Goal: Book appointment/travel/reservation

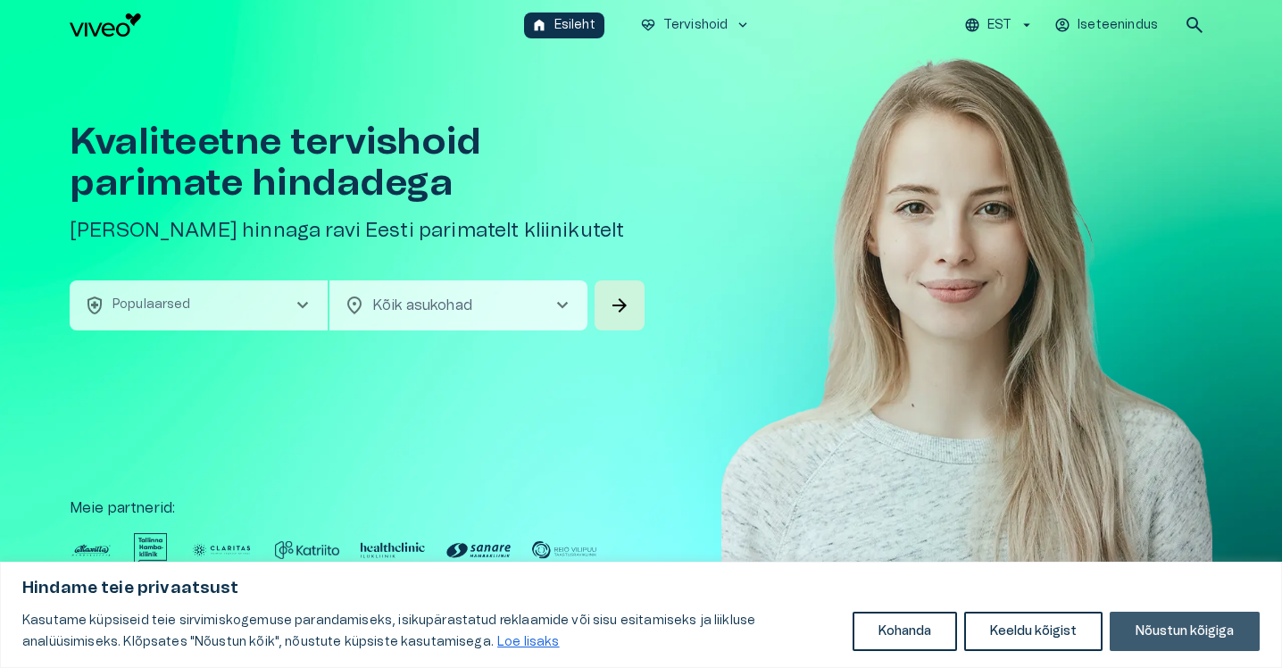
click at [1173, 634] on button "Nõustun kõigiga" at bounding box center [1185, 631] width 150 height 39
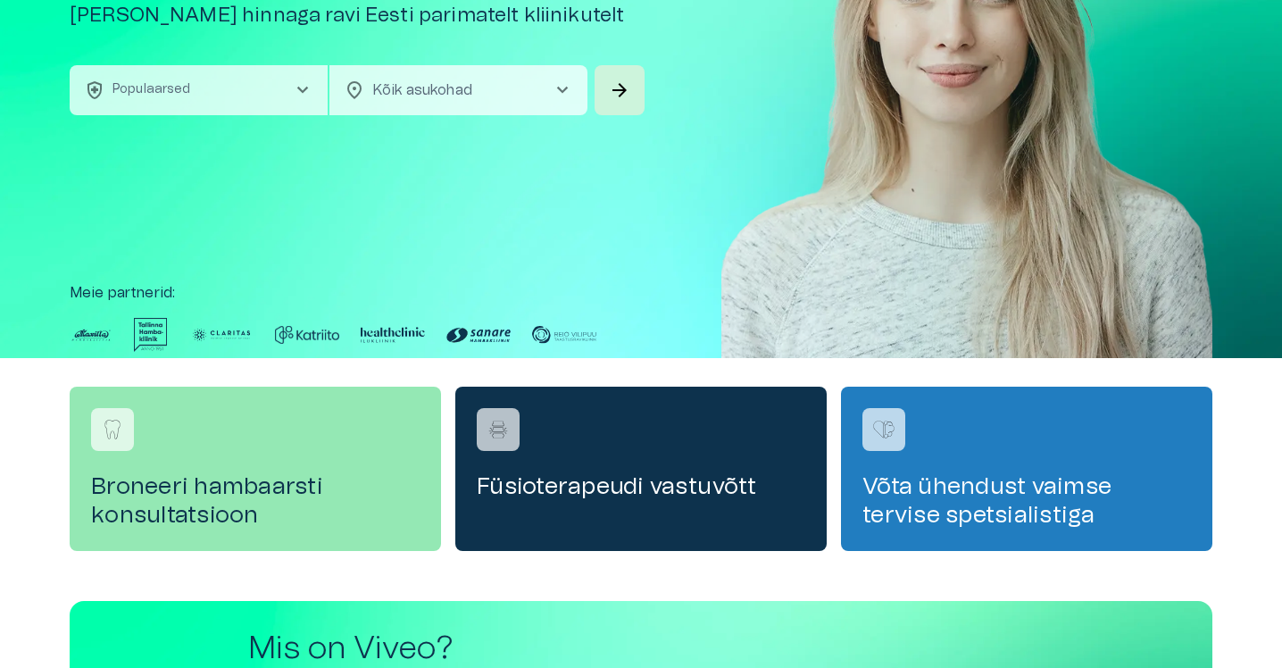
scroll to position [227, 0]
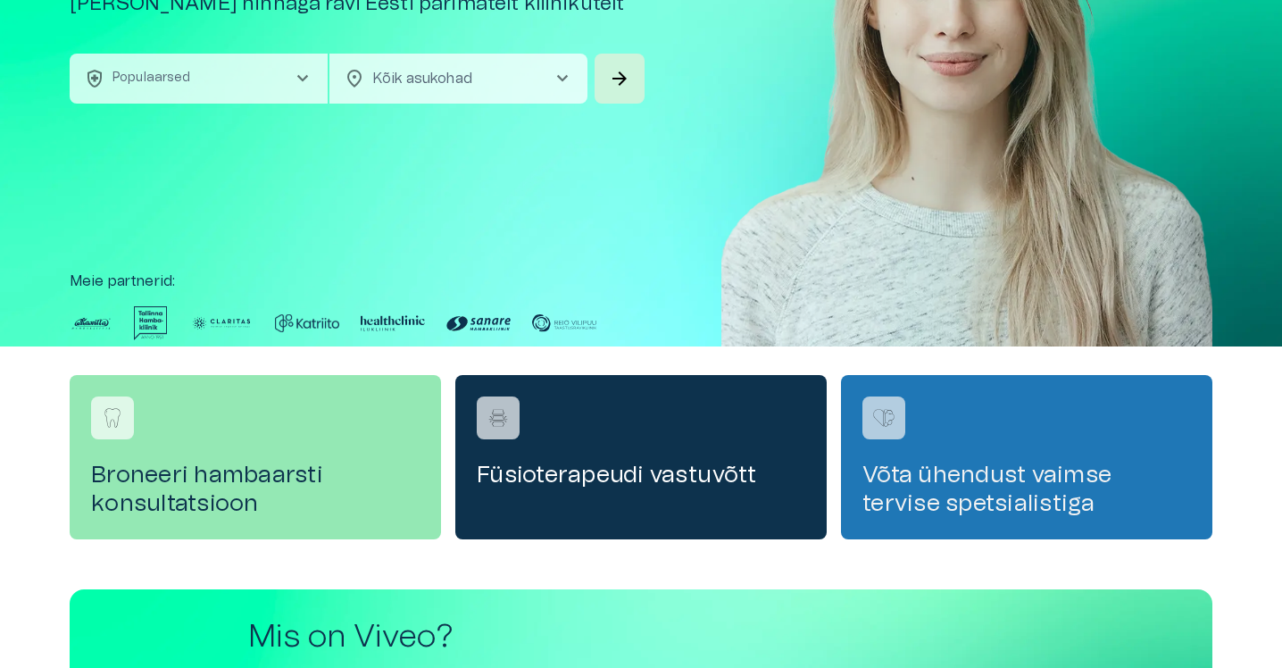
click at [961, 482] on h4 "Võta ühendust vaimse tervise spetsialistiga" at bounding box center [1026, 489] width 329 height 57
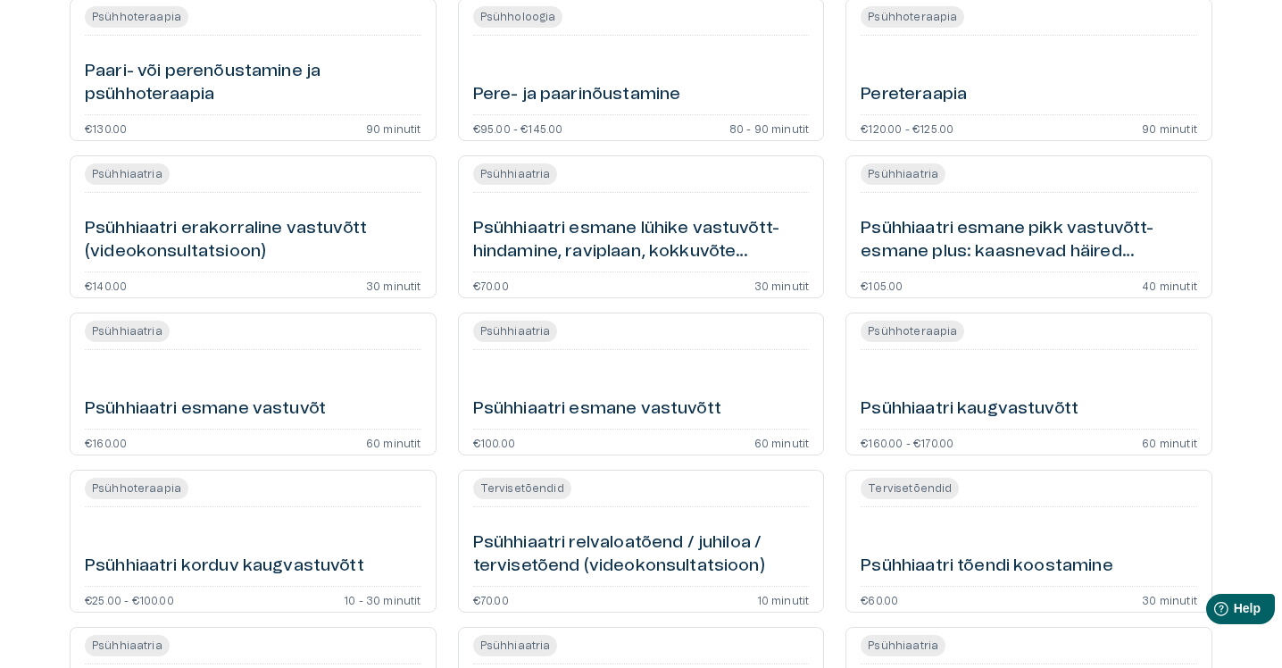
scroll to position [1207, 0]
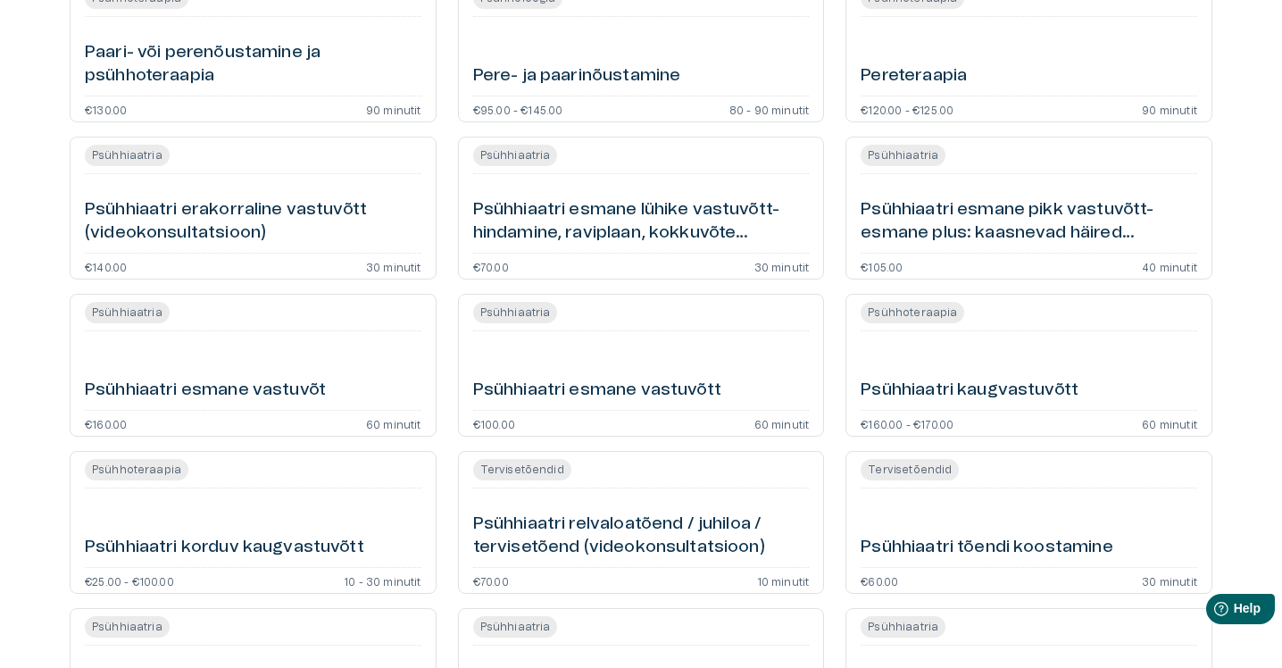
click at [617, 208] on h6 "Psühhiaatri esmane lühike vastuvõtt- hindamine, raviplaan, kokkuvõte (videokons…" at bounding box center [641, 221] width 337 height 47
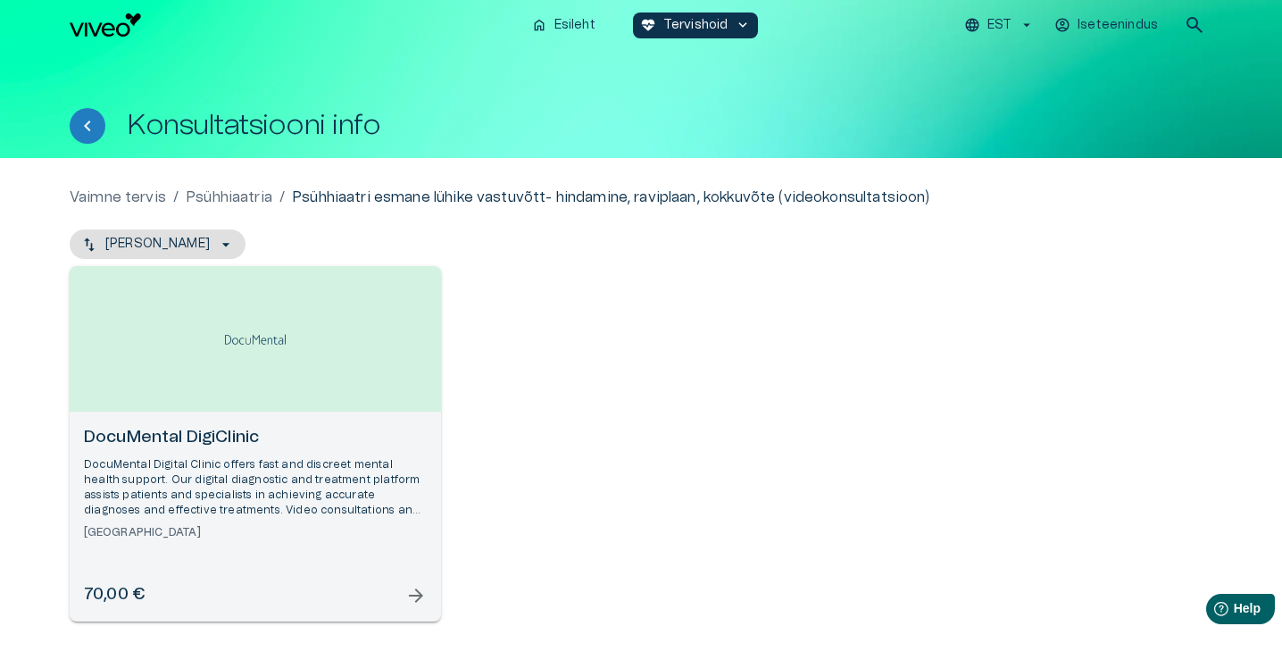
click at [242, 391] on div "Open selected supplier available booking dates" at bounding box center [255, 339] width 371 height 146
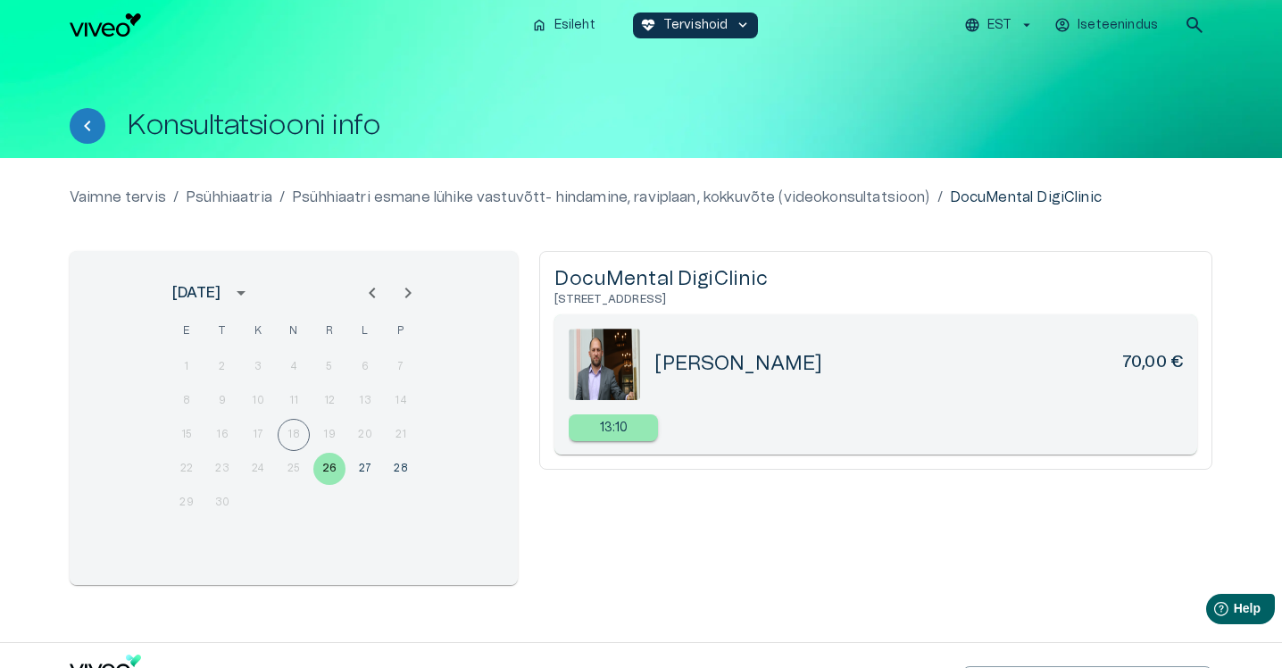
scroll to position [47, 0]
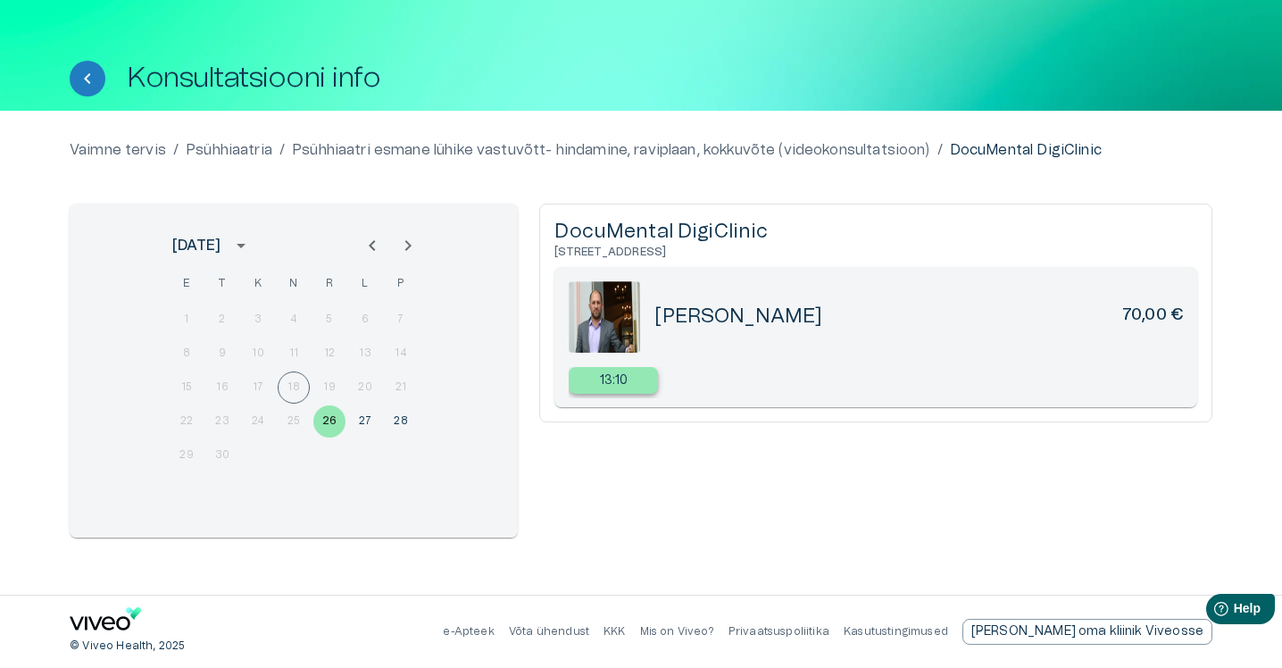
click at [611, 384] on p "13:10" at bounding box center [614, 380] width 29 height 19
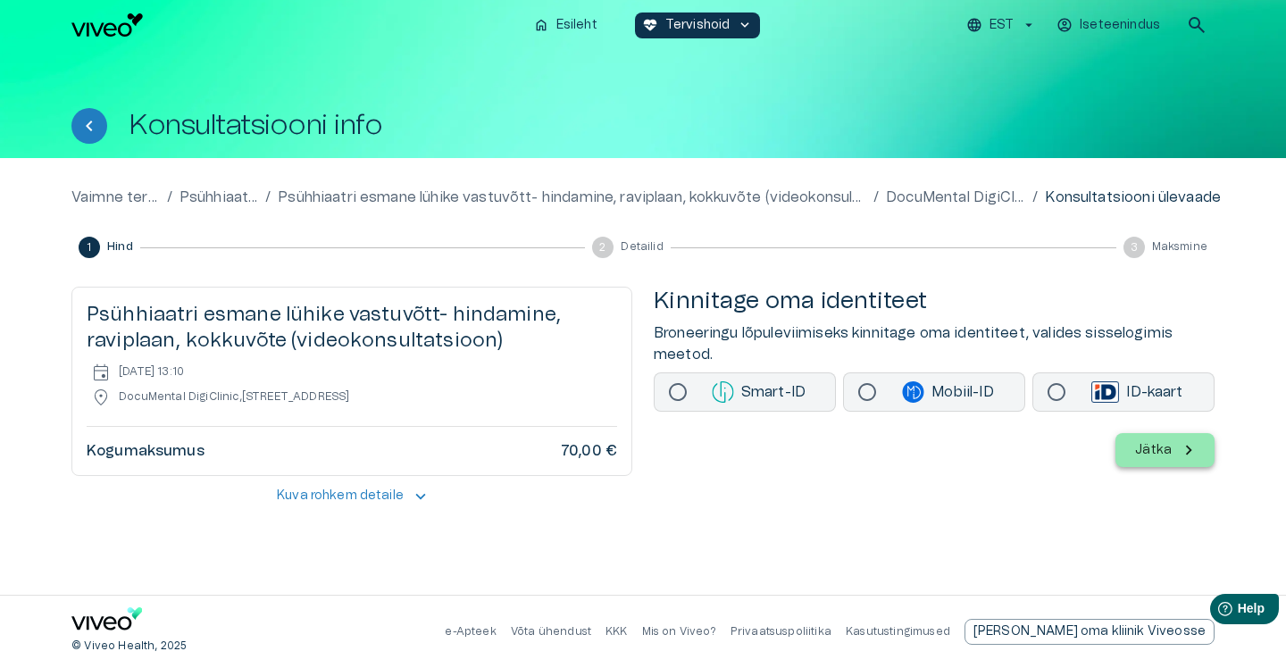
click at [122, 30] on img "Navigate to homepage" at bounding box center [106, 24] width 71 height 23
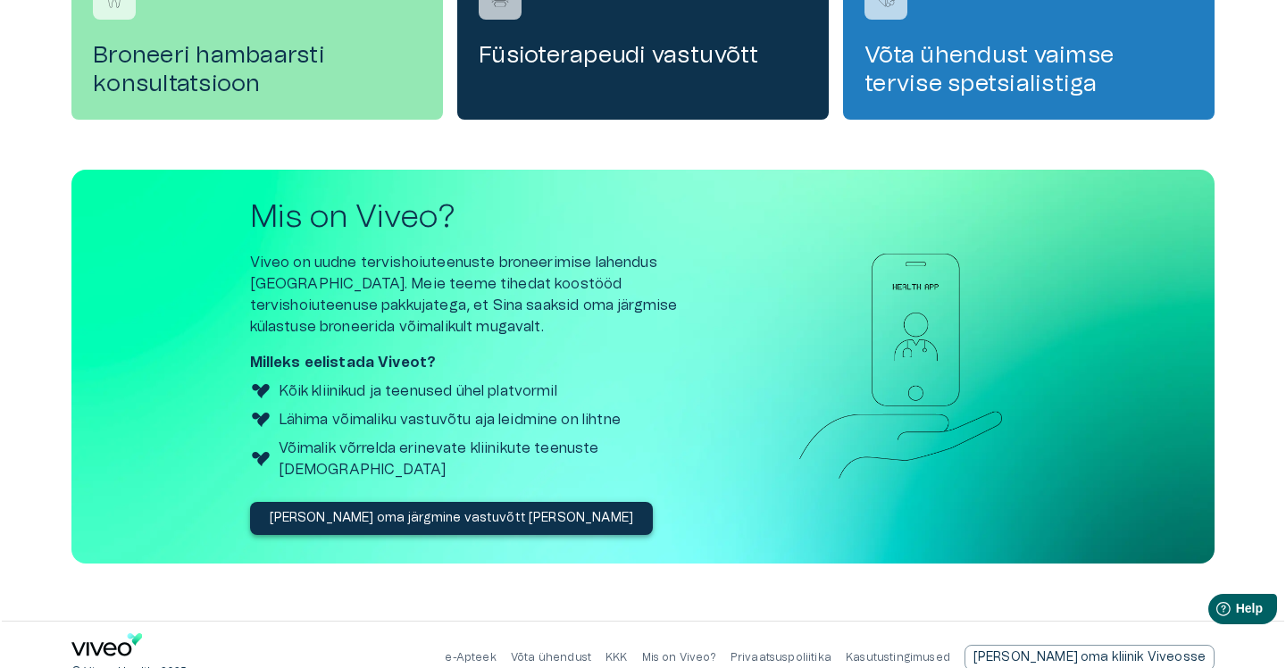
scroll to position [651, 0]
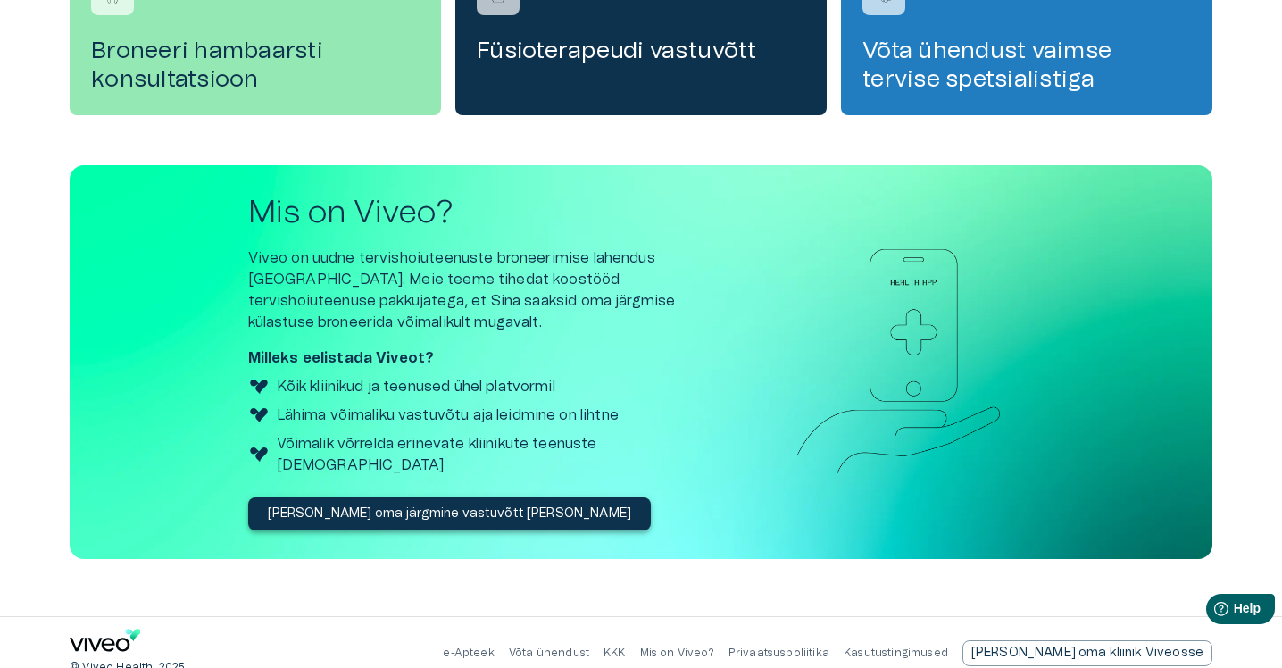
click at [714, 645] on p "Mis on Viveo?" at bounding box center [677, 652] width 74 height 15
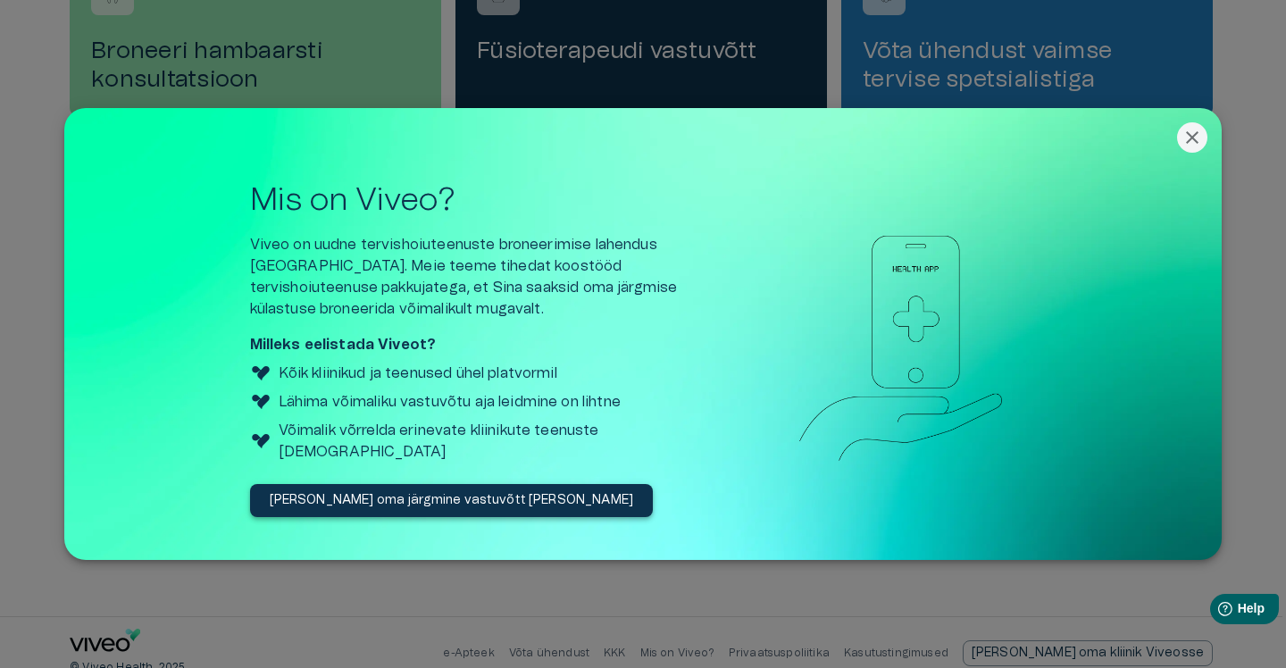
click at [360, 491] on p "[PERSON_NAME] oma järgmine vastuvõtt [PERSON_NAME]" at bounding box center [452, 500] width 364 height 19
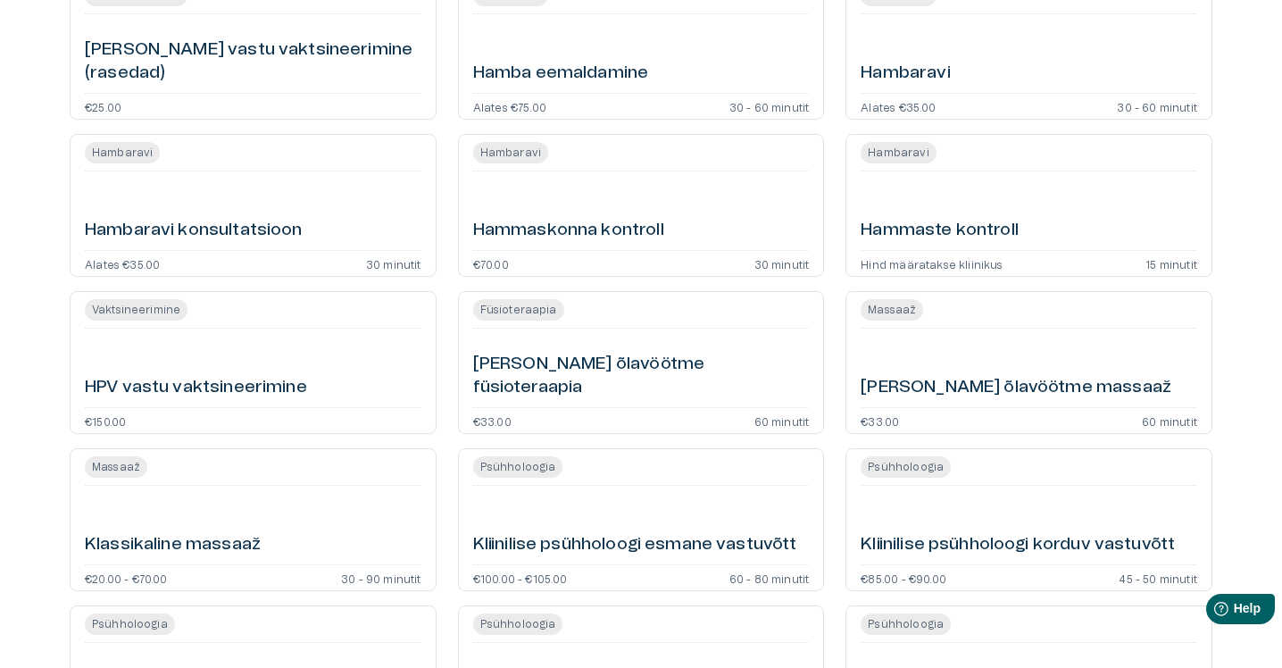
scroll to position [1644, 0]
